Goal: Communication & Community: Answer question/provide support

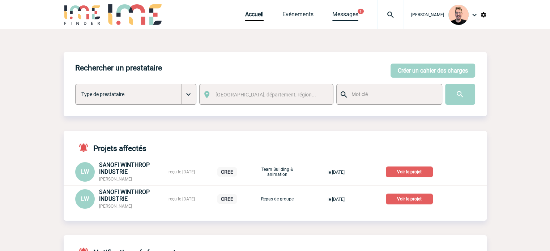
click at [339, 18] on link "Messages" at bounding box center [345, 16] width 26 height 10
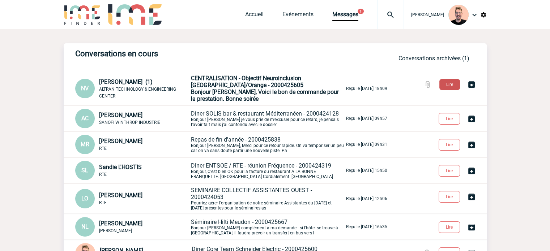
click at [454, 86] on button "Lire" at bounding box center [449, 84] width 21 height 11
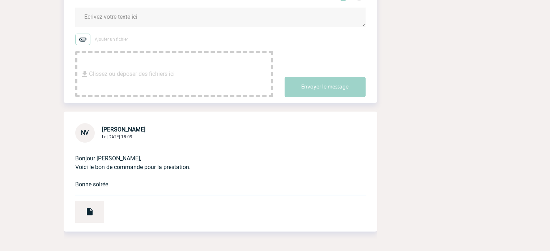
scroll to position [108, 0]
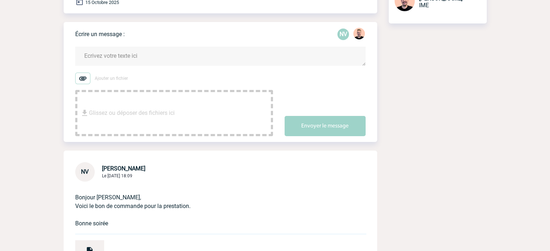
click at [90, 57] on textarea at bounding box center [220, 56] width 290 height 19
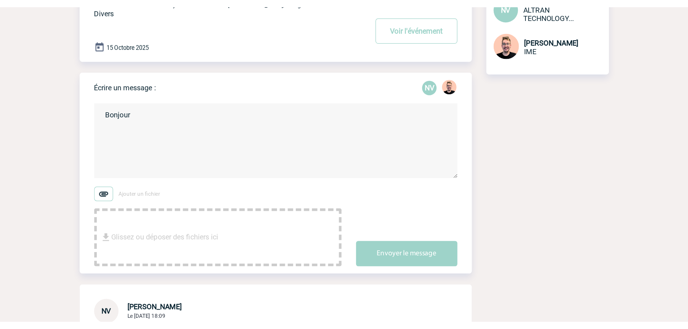
scroll to position [36, 0]
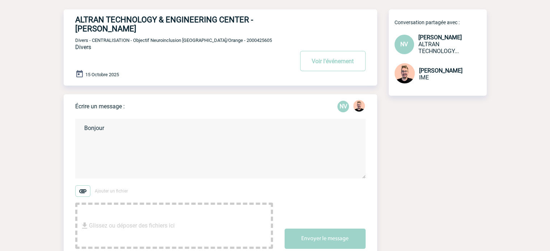
click at [82, 31] on h4 "ALTRAN TECHNOLOGY & ENGINEERING CENTER - Noëlle VIVIEN" at bounding box center [173, 24] width 197 height 18
click at [82, 30] on h4 "ALTRAN TECHNOLOGY & ENGINEERING CENTER - Noëlle VIVIEN" at bounding box center [173, 24] width 197 height 18
copy h4 "Noëlle"
click at [132, 128] on textarea "Bonjour" at bounding box center [220, 149] width 290 height 60
paste textarea "Noëlle"
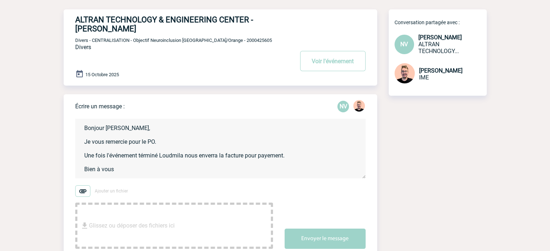
click at [147, 156] on textarea "Bonjour Noëlle, Je vous remercie pour le PO. Une fois l'événement términé Loudm…" at bounding box center [220, 149] width 290 height 60
type textarea "Bonjour Noëlle, Je vous remercie pour le PO. Une fois l'événement terminé Loudm…"
click at [312, 233] on button "Envoyer le message" at bounding box center [324, 239] width 81 height 20
